Goal: Check status: Check status

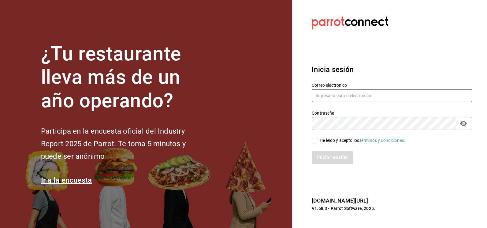
type input "CODEVALLARTA@GRUPOALME.COM"
click at [314, 141] on input "He leído y acepto los Términos y condiciones." at bounding box center [315, 141] width 6 height 6
checkbox input "true"
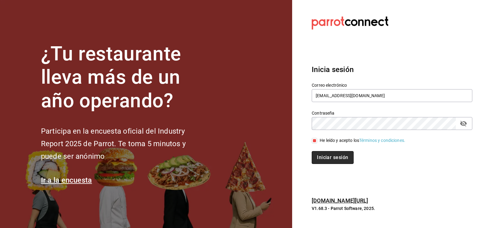
click at [322, 163] on button "Iniciar sesión" at bounding box center [333, 157] width 42 height 13
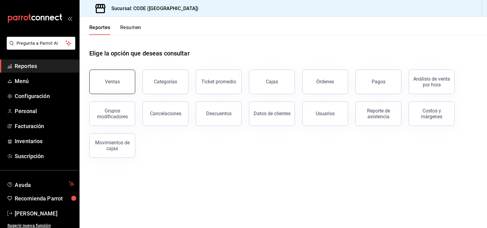
click at [132, 88] on button "Ventas" at bounding box center [112, 81] width 46 height 24
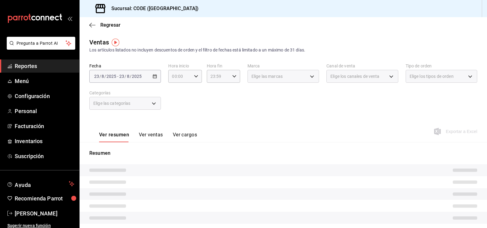
click at [143, 76] on div "[DATE] [DATE] - [DATE] [DATE]" at bounding box center [125, 76] width 72 height 13
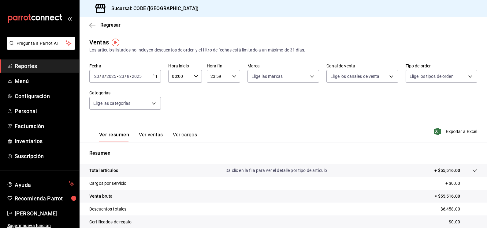
click at [150, 76] on div "[DATE] [DATE] - [DATE] [DATE]" at bounding box center [125, 76] width 72 height 13
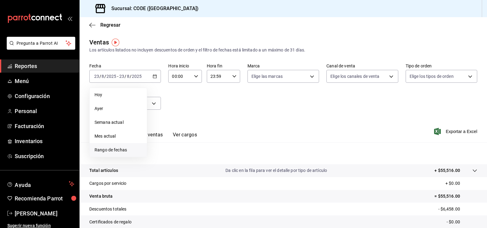
click at [112, 148] on span "Rango de fechas" at bounding box center [118, 150] width 47 height 6
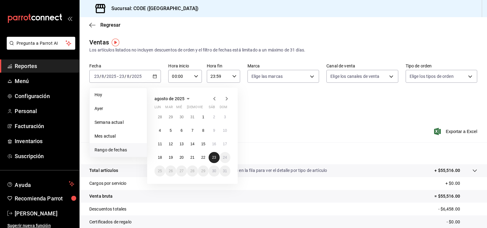
click at [209, 155] on button "23" at bounding box center [214, 157] width 11 height 11
click at [204, 156] on abbr "22" at bounding box center [203, 157] width 4 height 4
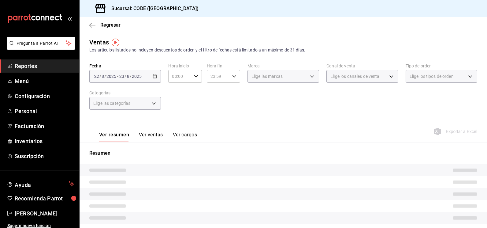
click at [199, 110] on div "Fecha [DATE] [DATE] - [DATE] [DATE] Hora inicio 00:00 Hora inicio Hora fin 23:5…" at bounding box center [283, 90] width 388 height 54
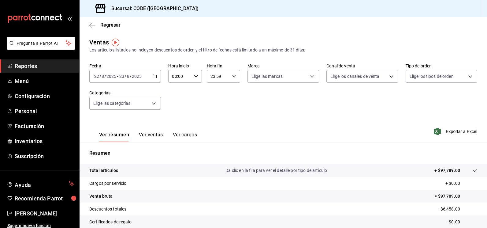
click at [196, 76] on icon "button" at bounding box center [196, 76] width 4 height 4
click at [176, 98] on span "21" at bounding box center [175, 96] width 7 height 5
type input "21:00"
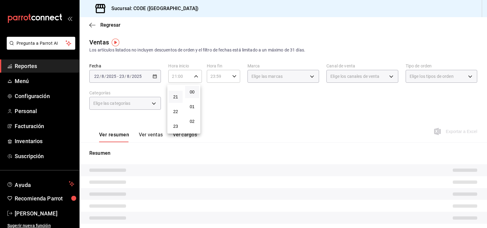
click at [241, 97] on div at bounding box center [243, 114] width 487 height 228
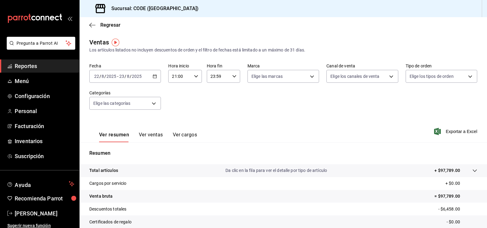
click at [234, 74] on icon "button" at bounding box center [234, 76] width 4 height 4
click at [216, 90] on span "08" at bounding box center [213, 89] width 7 height 5
click at [230, 99] on span "30" at bounding box center [230, 97] width 7 height 5
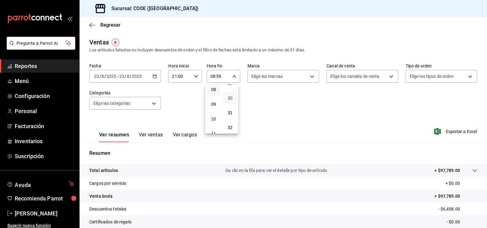
type input "08:30"
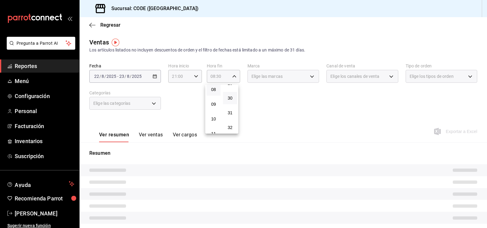
click at [271, 104] on div at bounding box center [243, 114] width 487 height 228
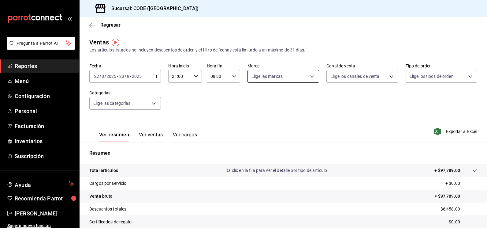
click at [286, 74] on body "Pregunta a Parrot AI Reportes Menú Configuración Personal Facturación Inventari…" at bounding box center [243, 114] width 487 height 228
click at [251, 120] on input "checkbox" at bounding box center [253, 121] width 6 height 6
checkbox input "true"
type input "b4274379-98e3-4a61-b813-167c2f875b9b"
checkbox input "true"
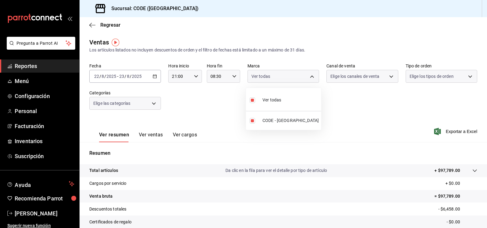
click at [337, 102] on div at bounding box center [243, 114] width 487 height 228
click at [354, 78] on body "Pregunta a Parrot AI Reportes Menú Configuración Personal Facturación Inventari…" at bounding box center [243, 114] width 487 height 228
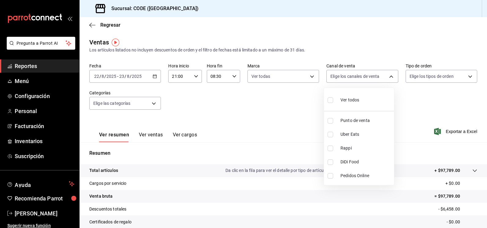
click at [333, 121] on input "checkbox" at bounding box center [331, 121] width 6 height 6
checkbox input "true"
type input "PARROT"
click at [426, 76] on div at bounding box center [243, 114] width 487 height 228
click at [426, 76] on body "Pregunta a Parrot AI Reportes Menú Configuración Personal Facturación Inventari…" at bounding box center [243, 114] width 487 height 228
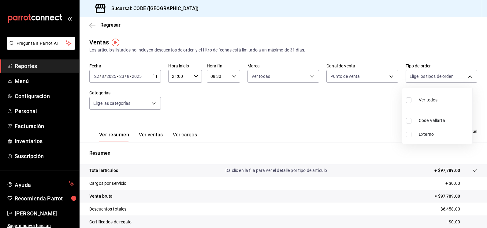
click at [409, 121] on input "checkbox" at bounding box center [409, 121] width 6 height 6
checkbox input "true"
type input "5e044743-194e-4ac1-a373-21a517007421"
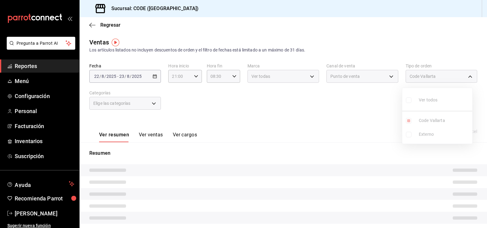
click at [293, 107] on div at bounding box center [243, 114] width 487 height 228
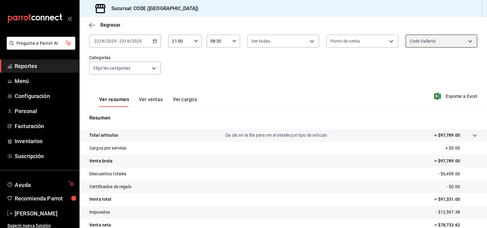
scroll to position [35, 0]
click at [219, 86] on div "Ver resumen Ver ventas Ver cargos Exportar a Excel" at bounding box center [284, 94] width 408 height 25
click at [223, 58] on div "Fecha [DATE] [DATE] - [DATE] [DATE] Hora inicio 21:00 Hora inicio Hora fin 08:3…" at bounding box center [283, 55] width 388 height 54
click at [31, 68] on span "Reportes" at bounding box center [45, 66] width 60 height 8
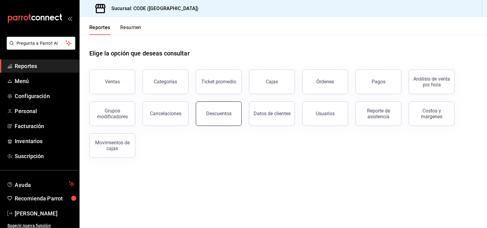
click at [213, 112] on div "Descuentos" at bounding box center [218, 113] width 25 height 6
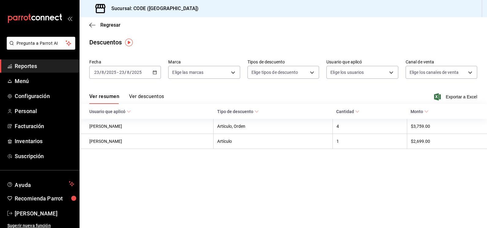
click at [145, 96] on button "Ver descuentos" at bounding box center [146, 98] width 35 height 10
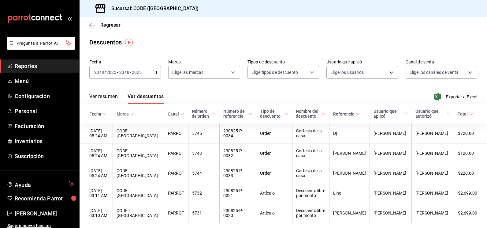
click at [159, 50] on main "Regresar Descuentos Fecha [DATE] [DATE] - [DATE] [DATE] Marca Elige las marcas …" at bounding box center [284, 132] width 408 height 230
click at [105, 25] on span "Regresar" at bounding box center [110, 25] width 20 height 6
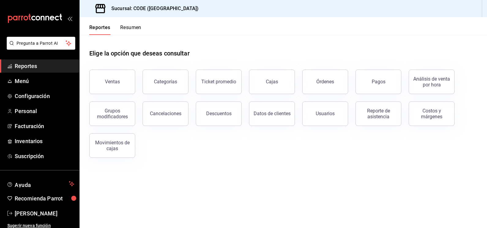
click at [232, 182] on main "Elige la opción que deseas consultar Ventas Categorías Ticket promedio Cajas Ór…" at bounding box center [284, 131] width 408 height 193
click at [221, 59] on div "Elige la opción que deseas consultar" at bounding box center [283, 48] width 388 height 27
click at [205, 116] on button "Descuentos" at bounding box center [219, 113] width 46 height 24
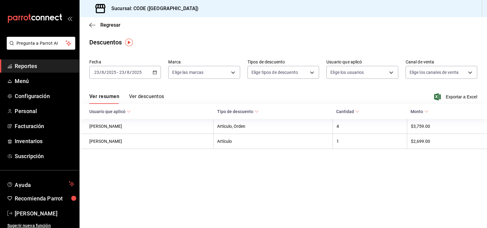
click at [141, 94] on button "Ver descuentos" at bounding box center [146, 98] width 35 height 10
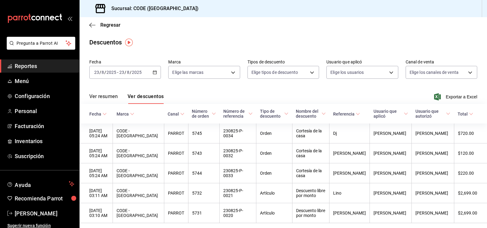
click at [303, 90] on div "Ver resumen Ver descuentos Exportar a Excel" at bounding box center [284, 95] width 408 height 18
click at [202, 95] on div "Ver resumen Ver descuentos Exportar a Excel" at bounding box center [284, 95] width 408 height 18
